Goal: Information Seeking & Learning: Learn about a topic

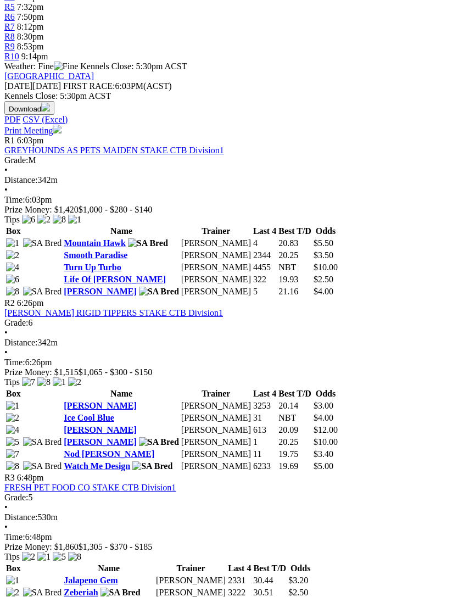
scroll to position [482, 0]
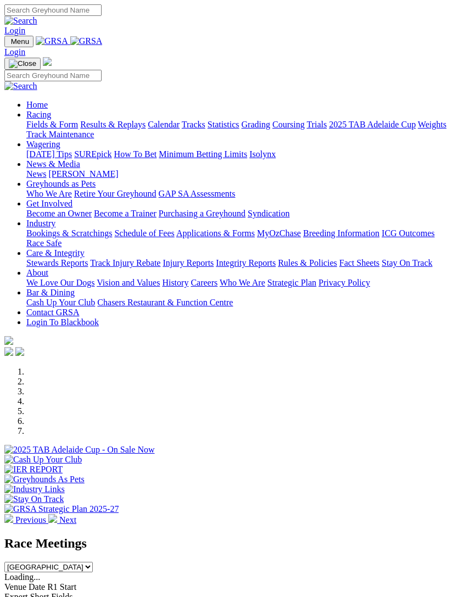
scroll to position [187, 0]
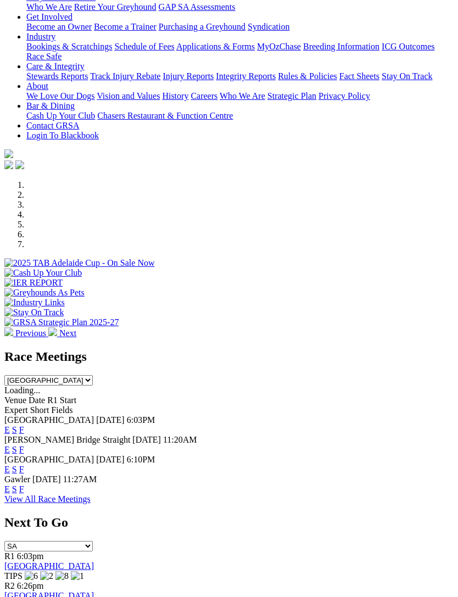
click at [91, 494] on link "View All Race Meetings" at bounding box center [47, 498] width 86 height 9
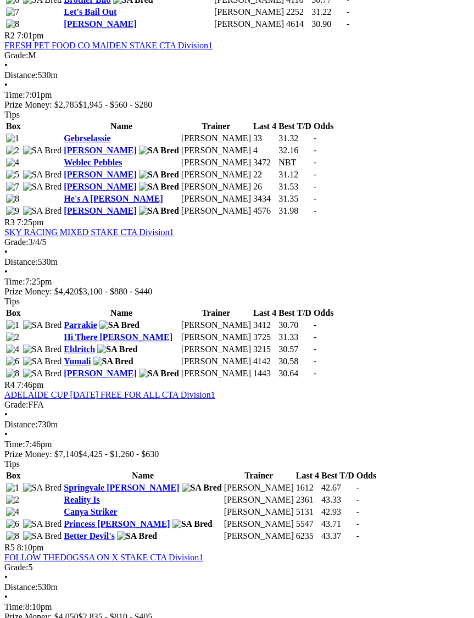
scroll to position [807, 0]
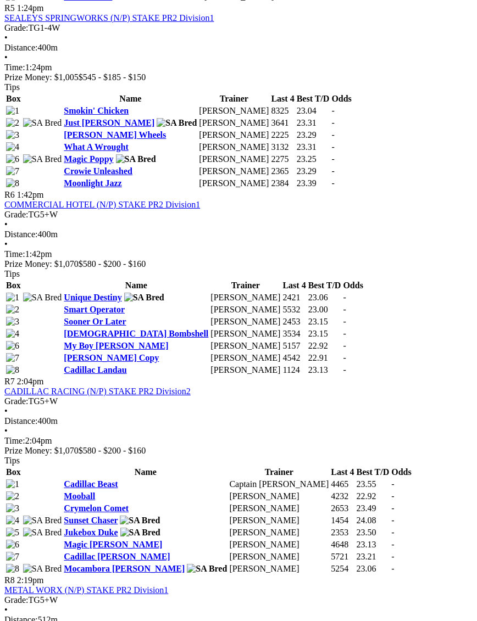
scroll to position [1339, 0]
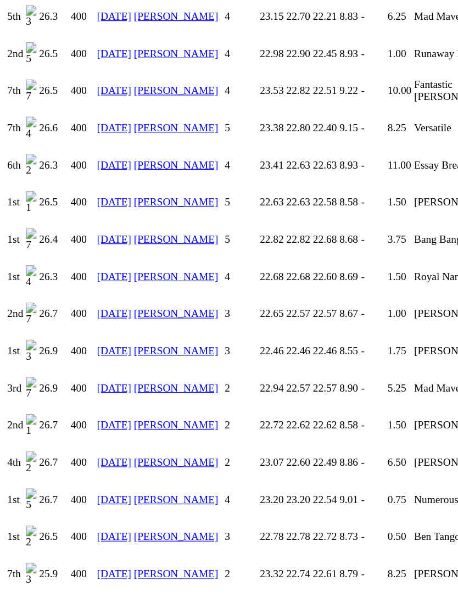
scroll to position [1604, 0]
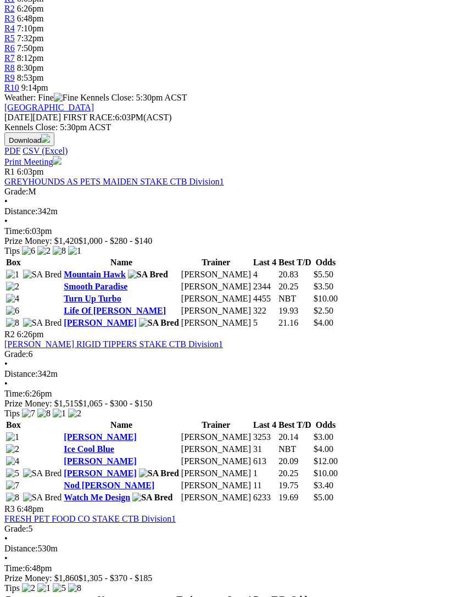
scroll to position [415, 0]
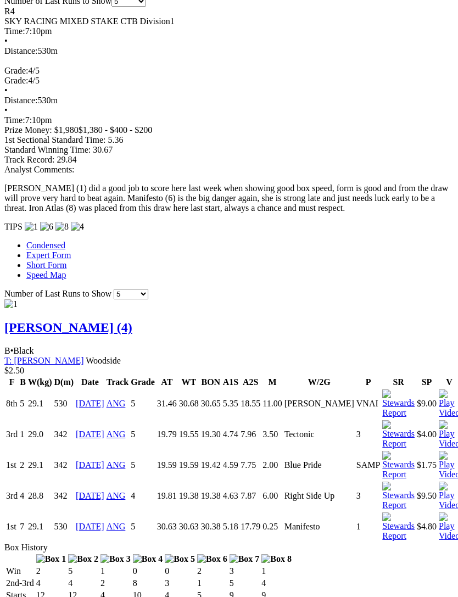
scroll to position [866, 0]
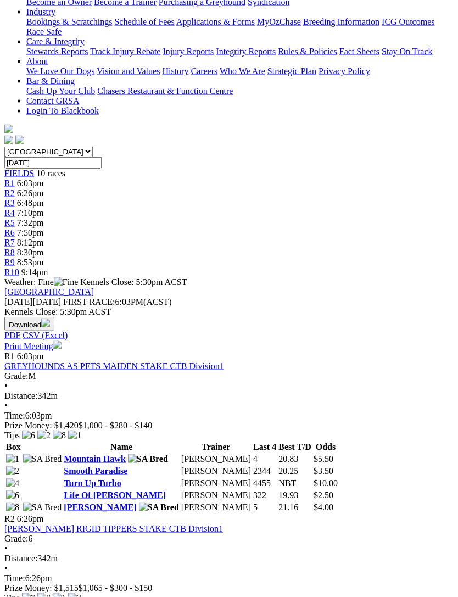
scroll to position [232, 0]
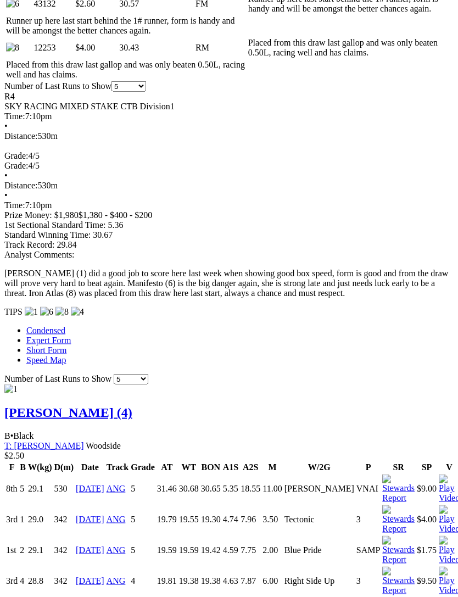
scroll to position [746, 0]
